Goal: Use online tool/utility: Use online tool/utility

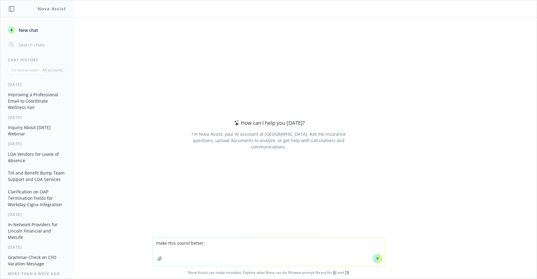
type textarea "make this sound better: Continue working with Carrot to get more information on…"
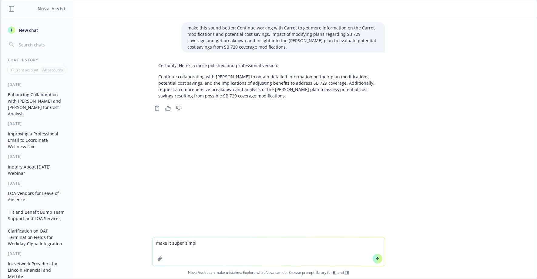
type textarea "make it super simple"
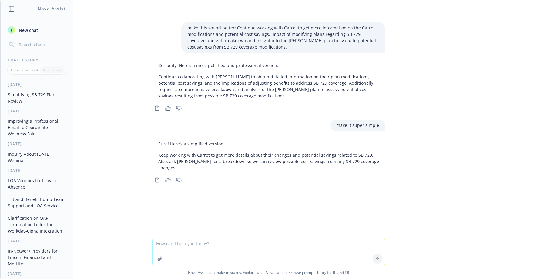
click at [188, 246] on textarea at bounding box center [268, 252] width 232 height 28
type textarea "form it into a follow up note from a renewal meeting"
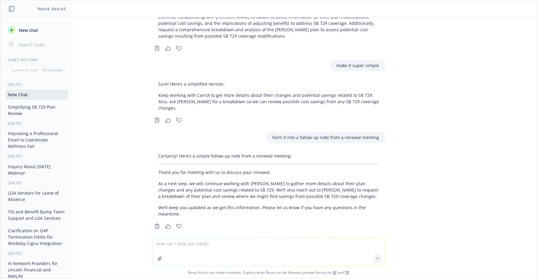
scroll to position [61, 0]
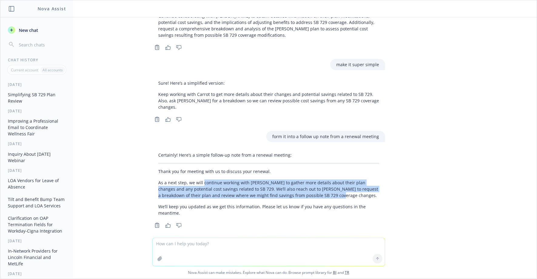
drag, startPoint x: 198, startPoint y: 176, endPoint x: 323, endPoint y: 186, distance: 125.4
click at [323, 186] on p "As a next step, we will continue working with [PERSON_NAME] to gather more deta…" at bounding box center [268, 188] width 221 height 19
copy p "continue working with [PERSON_NAME] to gather more details about their plan cha…"
